Goal: Navigation & Orientation: Find specific page/section

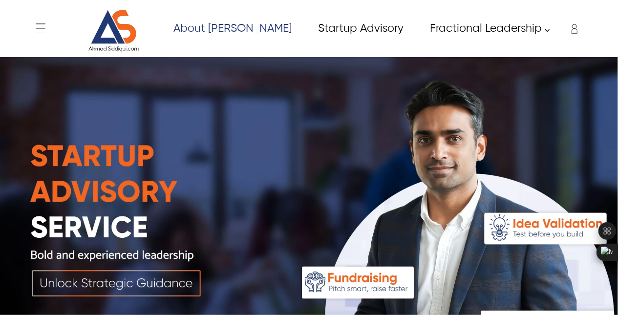
click at [231, 26] on link "About [PERSON_NAME]" at bounding box center [232, 29] width 140 height 22
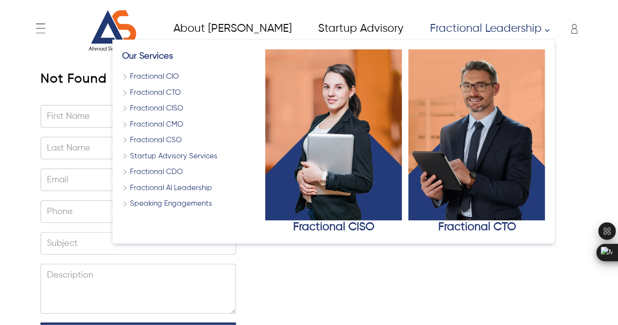
click at [432, 29] on link "Fractional Leadership" at bounding box center [487, 29] width 136 height 22
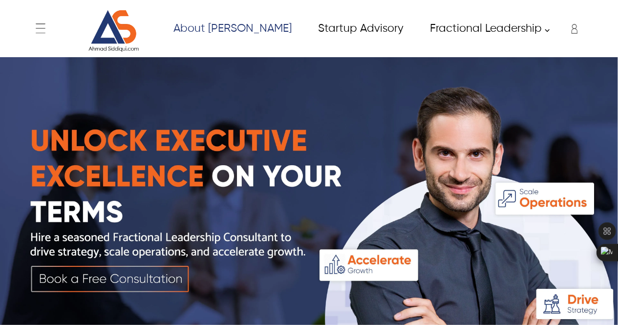
click at [243, 30] on link "About [PERSON_NAME]" at bounding box center [232, 29] width 140 height 22
